Goal: Transaction & Acquisition: Purchase product/service

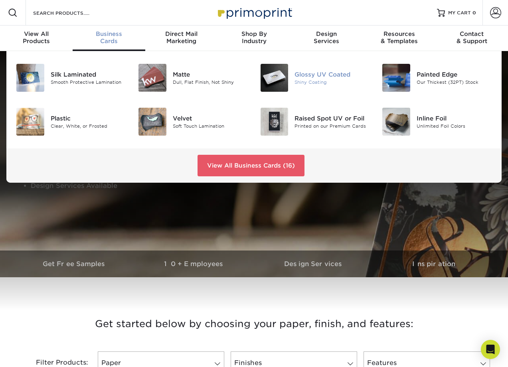
click at [270, 77] on img at bounding box center [275, 78] width 28 height 28
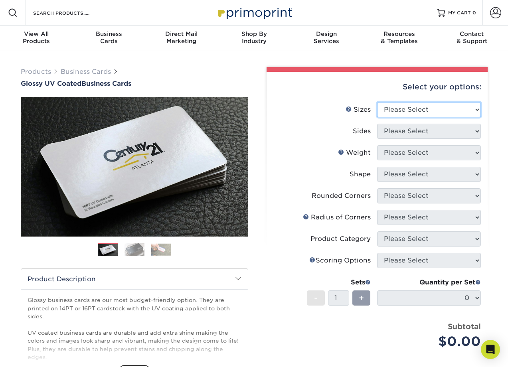
click at [377, 102] on select "Please Select 1.5" x 3.5" - Mini 1.75" x 3.5" - Mini 2" x 2" - Square 2" x 3" -…" at bounding box center [429, 109] width 104 height 15
select select "2.00x3.50"
click option "2" x 3.5" - Standard" at bounding box center [0, 0] width 0 height 0
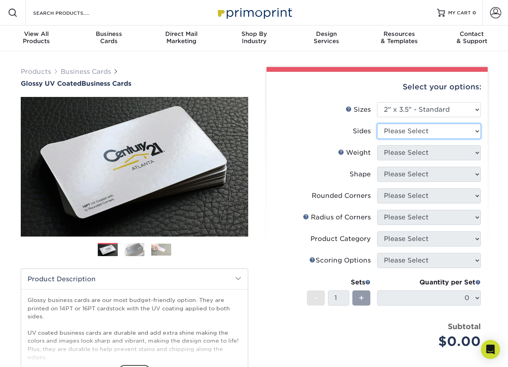
click at [377, 124] on select "Please Select Print Both Sides Print Front Only" at bounding box center [429, 131] width 104 height 15
select select "32d3c223-f82c-492b-b915-ba065a00862f"
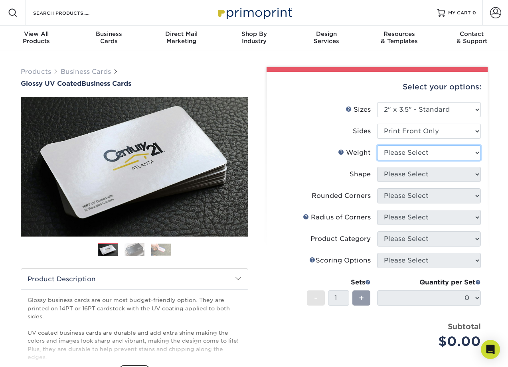
click at [377, 145] on select "Please Select 16PT 14PT" at bounding box center [429, 152] width 104 height 15
select select "16PT"
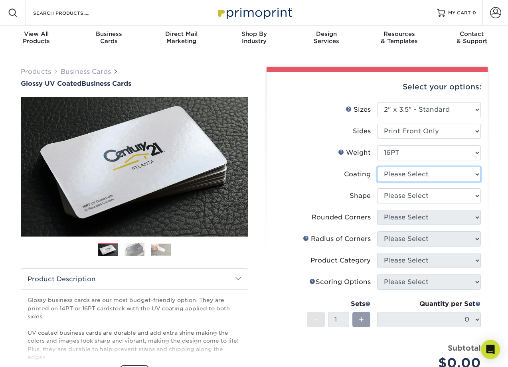
click at [377, 167] on select at bounding box center [429, 174] width 104 height 15
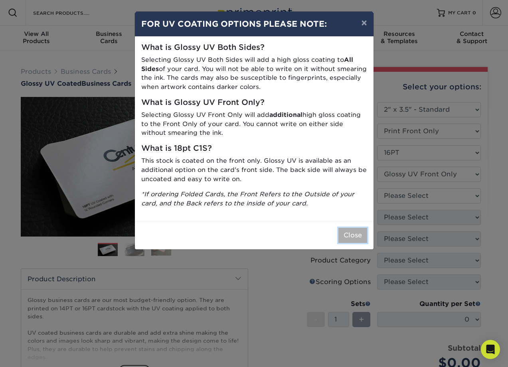
click at [353, 233] on button "Close" at bounding box center [353, 235] width 29 height 15
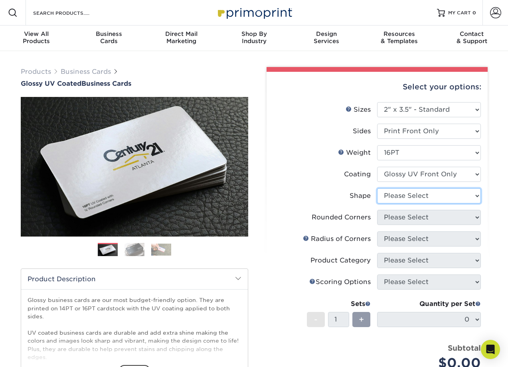
click at [377, 188] on select "Please Select Standard" at bounding box center [429, 195] width 104 height 15
click at [377, 167] on select at bounding box center [429, 174] width 104 height 15
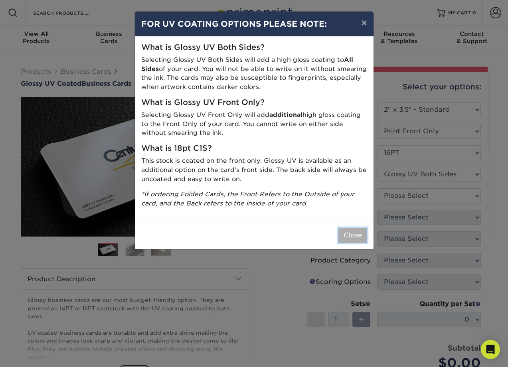
click at [354, 235] on button "Close" at bounding box center [353, 235] width 29 height 15
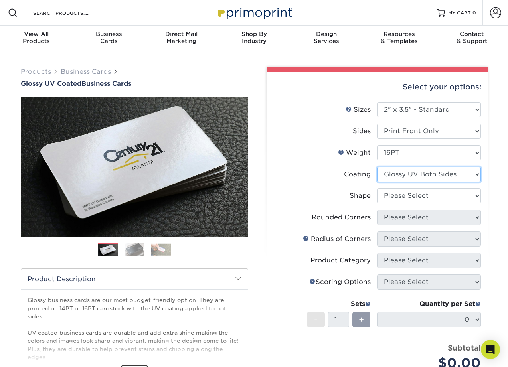
click at [377, 167] on select at bounding box center [429, 174] width 104 height 15
click at [303, 185] on li "Coating" at bounding box center [377, 178] width 208 height 22
click at [377, 167] on select at bounding box center [429, 174] width 104 height 15
select select "-1"
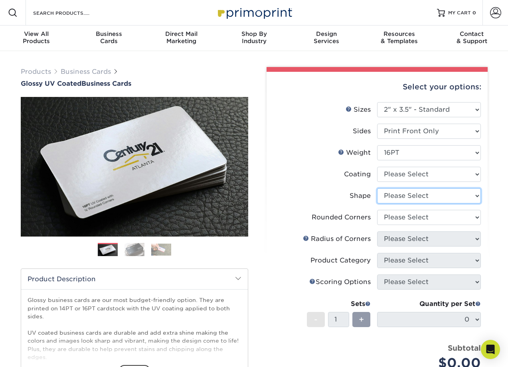
click at [377, 188] on select "Please Select Standard" at bounding box center [429, 195] width 104 height 15
select select "standard"
click option "Standard" at bounding box center [0, 0] width 0 height 0
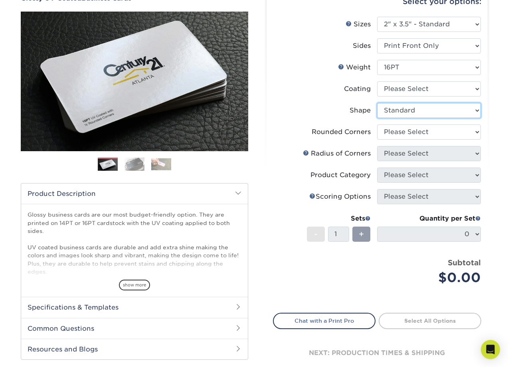
scroll to position [86, 0]
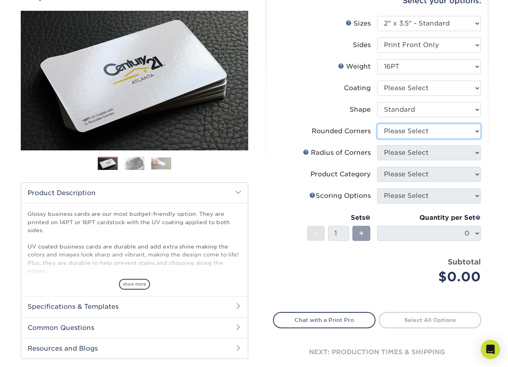
click at [377, 124] on select "Please Select Yes - Round 2 Corners Yes - Round 4 Corners No" at bounding box center [429, 131] width 104 height 15
click option "No" at bounding box center [0, 0] width 0 height 0
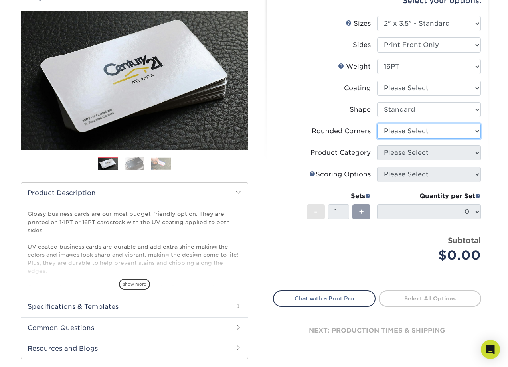
click at [377, 124] on select "Please Select Yes - Round 2 Corners Yes - Round 4 Corners No" at bounding box center [429, 131] width 104 height 15
click option "No" at bounding box center [0, 0] width 0 height 0
click at [377, 124] on select "Please Select Yes - Round 2 Corners Yes - Round 4 Corners No" at bounding box center [429, 131] width 104 height 15
click option "No" at bounding box center [0, 0] width 0 height 0
select select "-1"
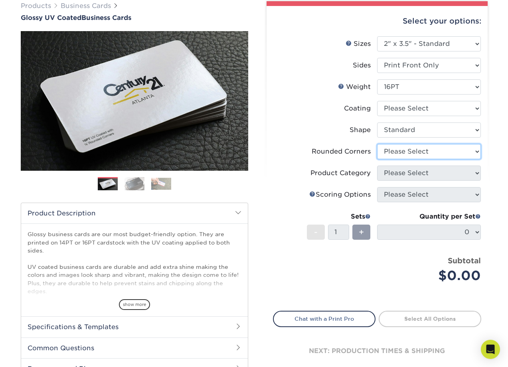
scroll to position [0, 0]
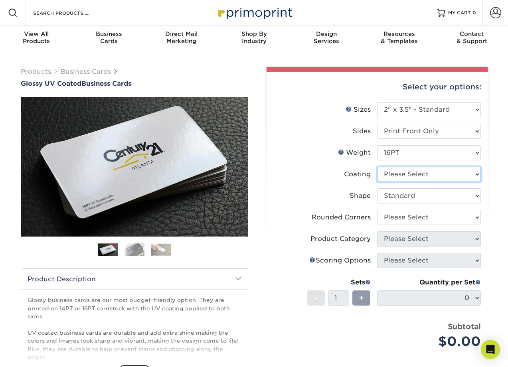
click at [377, 167] on select at bounding box center [429, 174] width 104 height 15
select select "1e8116af-acfc-44b1-83dc-8181aa338834"
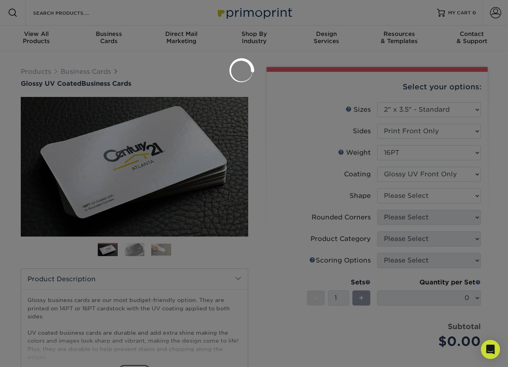
select select "-1"
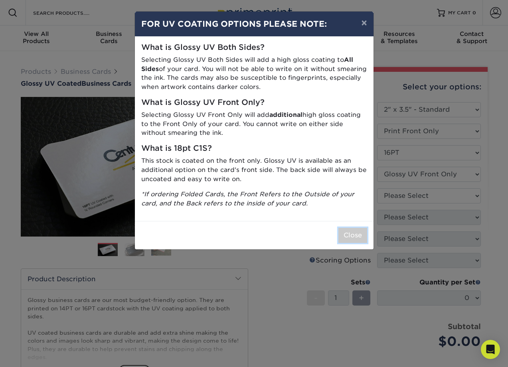
click at [354, 234] on button "Close" at bounding box center [353, 235] width 29 height 15
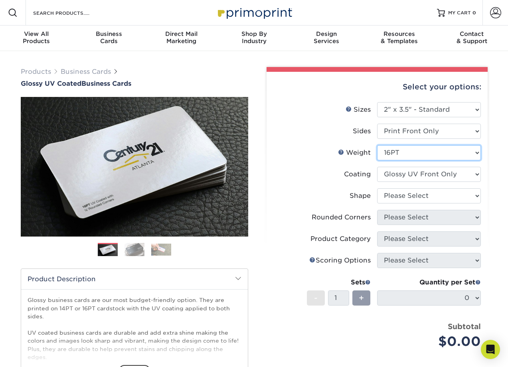
click at [377, 145] on select "Please Select 16PT 14PT" at bounding box center [429, 152] width 104 height 15
select select "14PT"
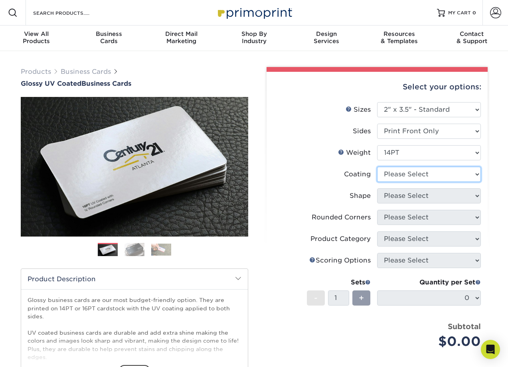
click at [377, 167] on select at bounding box center [429, 174] width 104 height 15
click at [432, 177] on select at bounding box center [429, 174] width 104 height 15
click at [377, 167] on select at bounding box center [429, 174] width 104 height 15
select select "1e8116af-acfc-44b1-83dc-8181aa338834"
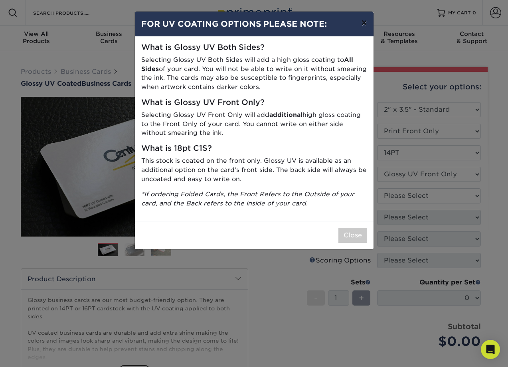
click at [365, 24] on button "×" at bounding box center [364, 23] width 18 height 22
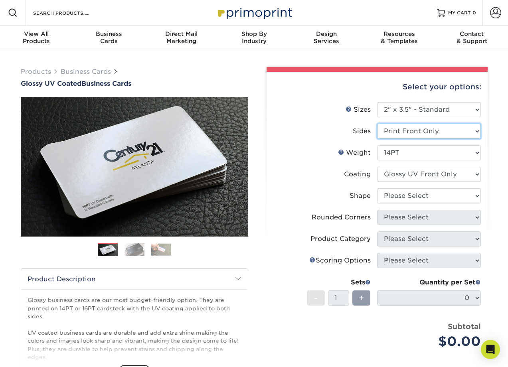
click at [377, 124] on select "Please Select Print Both Sides Print Front Only" at bounding box center [429, 131] width 104 height 15
click at [405, 134] on select "Please Select Print Both Sides Print Front Only" at bounding box center [429, 131] width 104 height 15
click at [377, 188] on select "Please Select Standard" at bounding box center [429, 195] width 104 height 15
select select "standard"
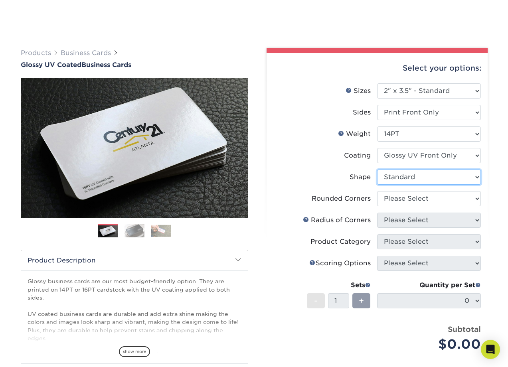
scroll to position [43, 0]
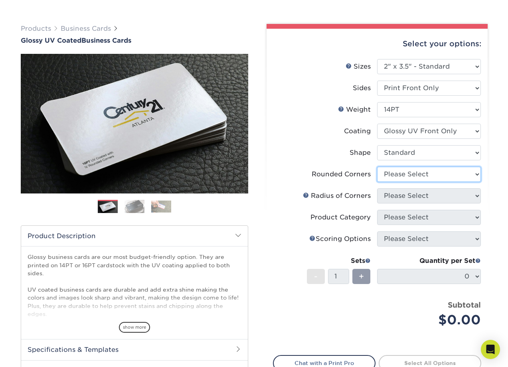
click at [377, 167] on select "Please Select Yes - Round 2 Corners Yes - Round 4 Corners No" at bounding box center [429, 174] width 104 height 15
select select "0"
click option "No" at bounding box center [0, 0] width 0 height 0
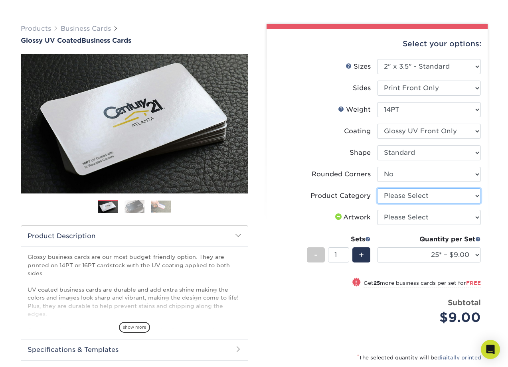
click at [377, 188] on select "Please Select Business Cards" at bounding box center [429, 195] width 104 height 15
select select "3b5148f1-0588-4f88-a218-97bcfdce65c1"
click option "Business Cards" at bounding box center [0, 0] width 0 height 0
click at [377, 210] on select "Please Select I will upload files I need a design - $100" at bounding box center [429, 217] width 104 height 15
select select "upload"
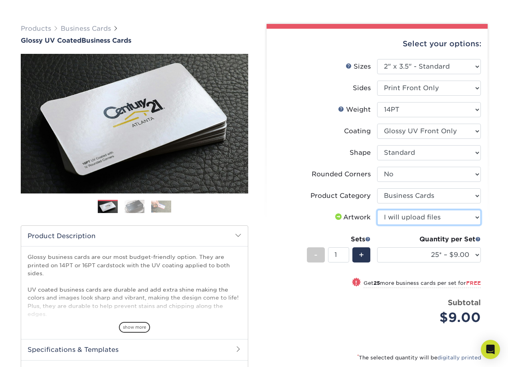
click option "I will upload files" at bounding box center [0, 0] width 0 height 0
click at [362, 255] on span "+" at bounding box center [361, 255] width 5 height 12
type input "2"
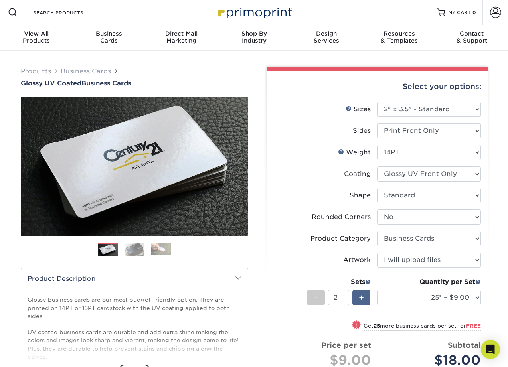
scroll to position [0, 0]
